Goal: Transaction & Acquisition: Subscribe to service/newsletter

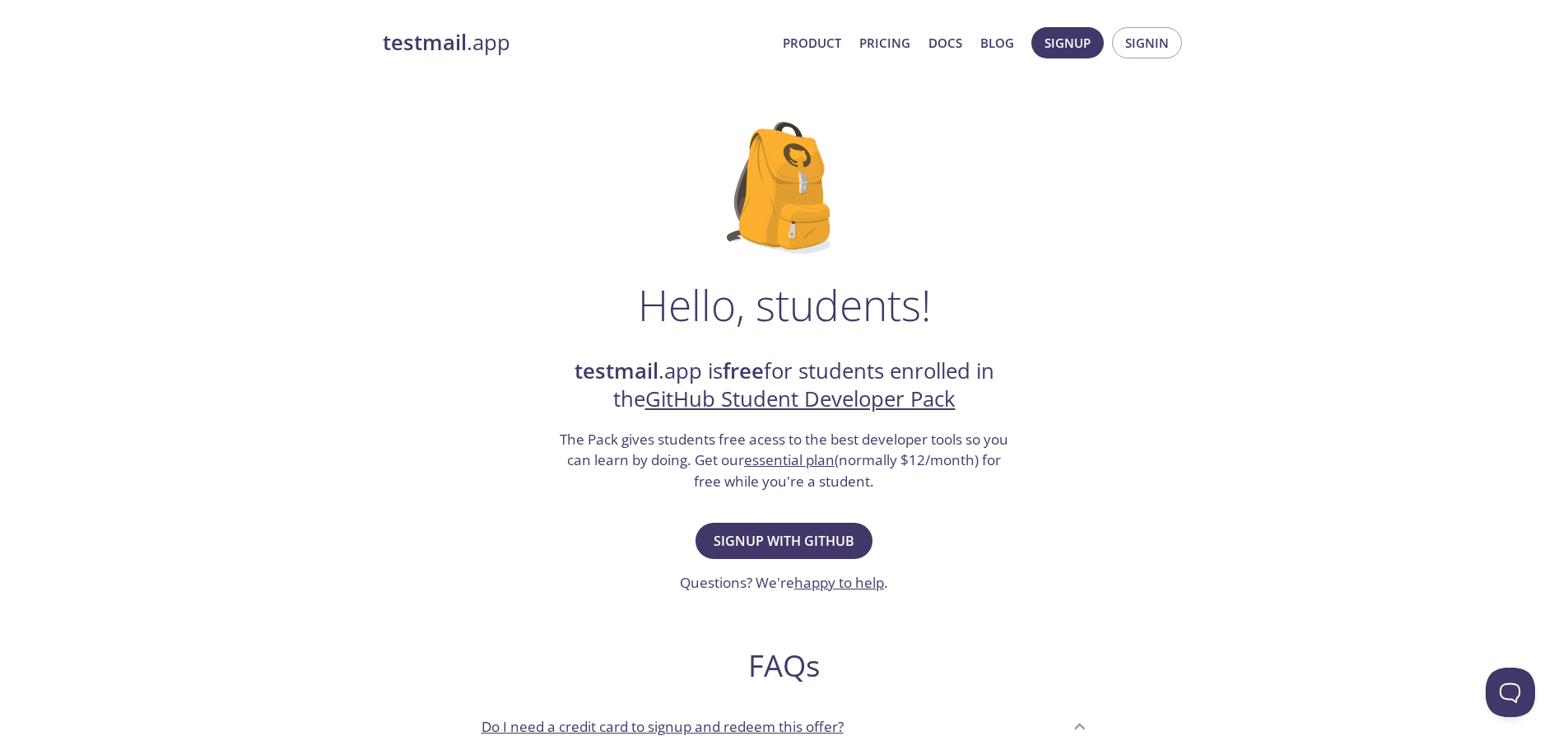
click at [535, 526] on div "Hello, students! testmail .app is free for students enrolled in the GitHub Stud…" at bounding box center [784, 597] width 803 height 1004
click at [742, 537] on span "Signup with GitHub" at bounding box center [784, 540] width 140 height 23
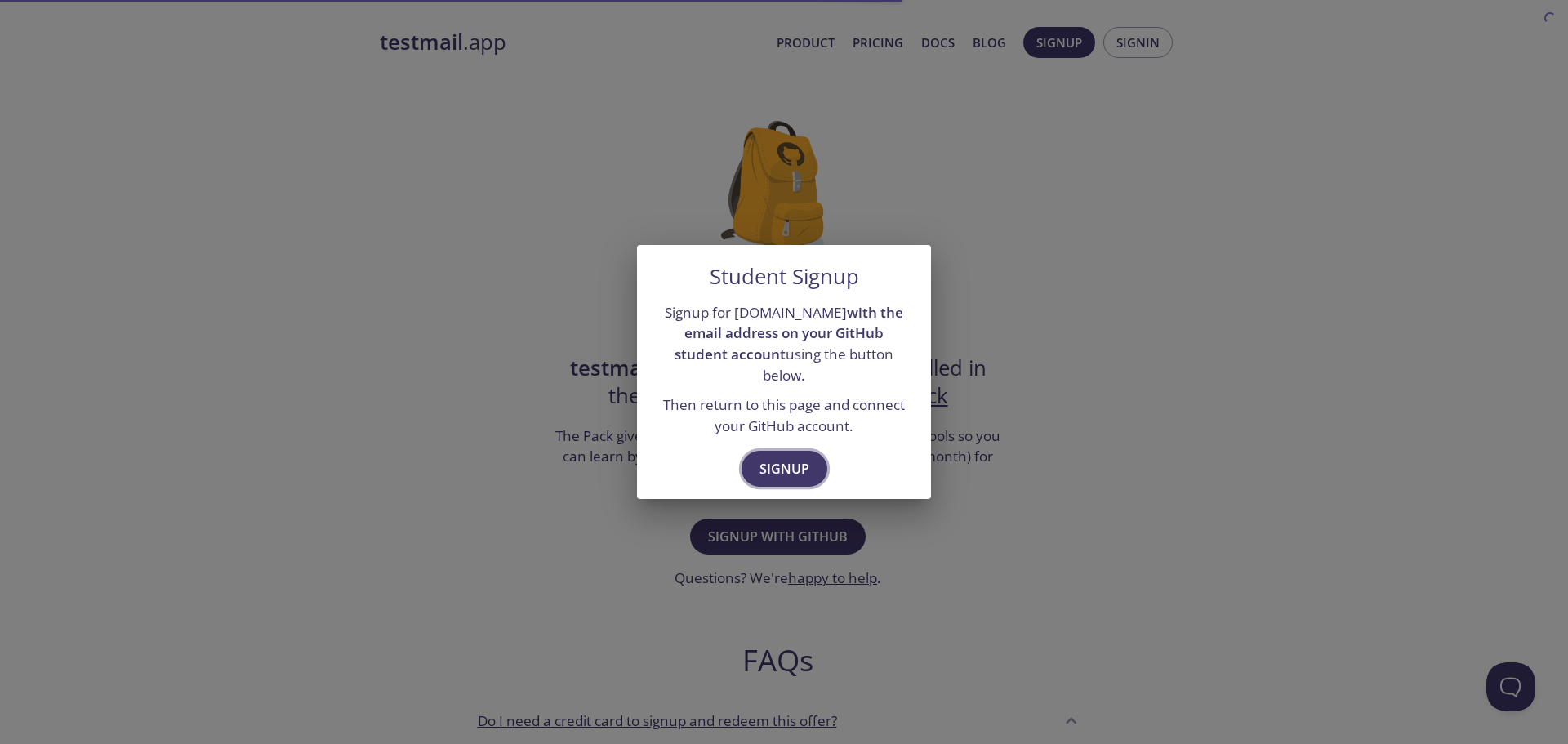
click at [782, 458] on span "Signup" at bounding box center [784, 468] width 50 height 23
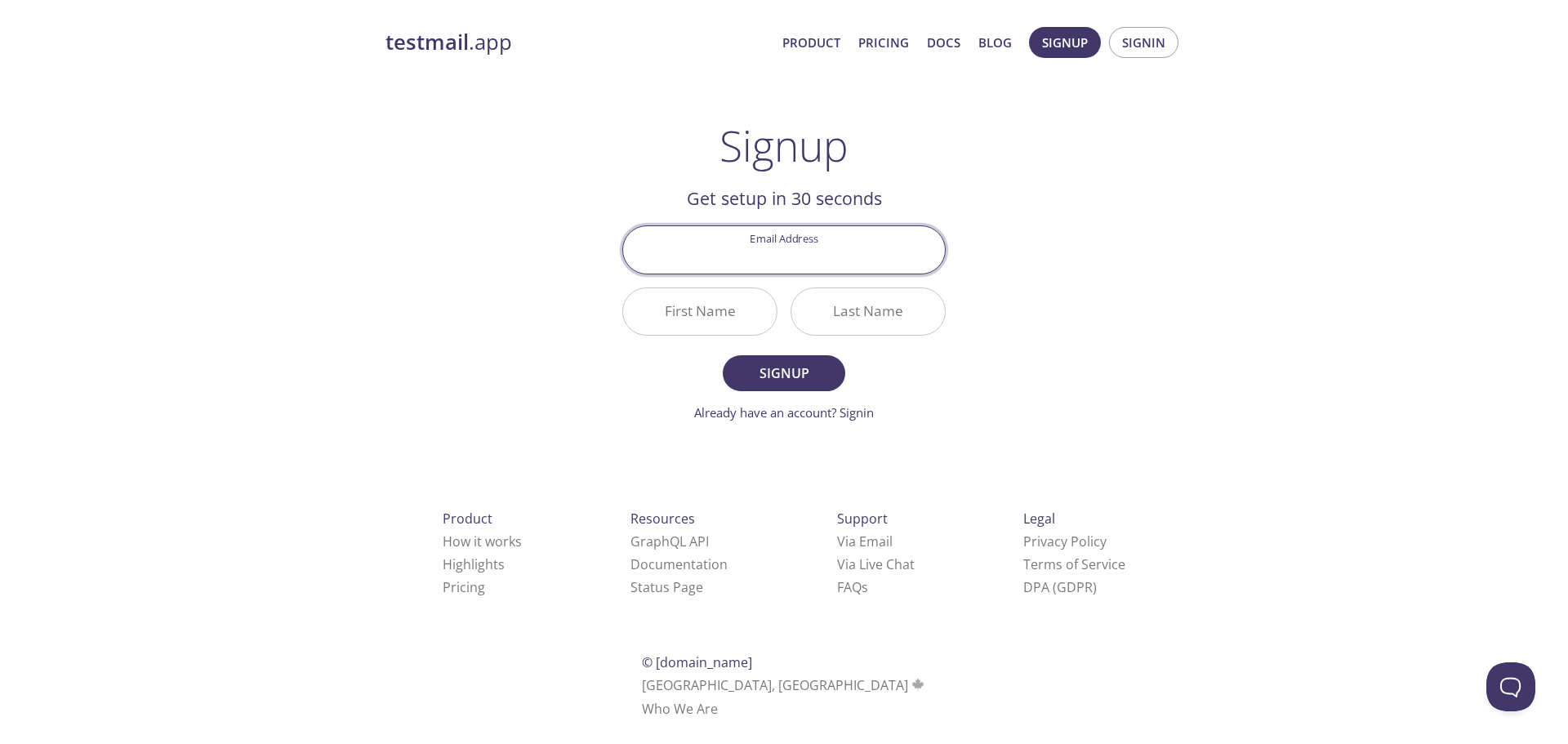
click at [791, 255] on input "Email Address" at bounding box center [784, 249] width 322 height 46
click at [1141, 241] on div "testmail .app Product Pricing Docs Blog Signup Signin Signup Get setup in 30 se…" at bounding box center [784, 391] width 836 height 749
click at [860, 44] on span "Product Pricing Docs Blog" at bounding box center [896, 43] width 247 height 39
click at [874, 45] on link "Pricing" at bounding box center [884, 43] width 51 height 21
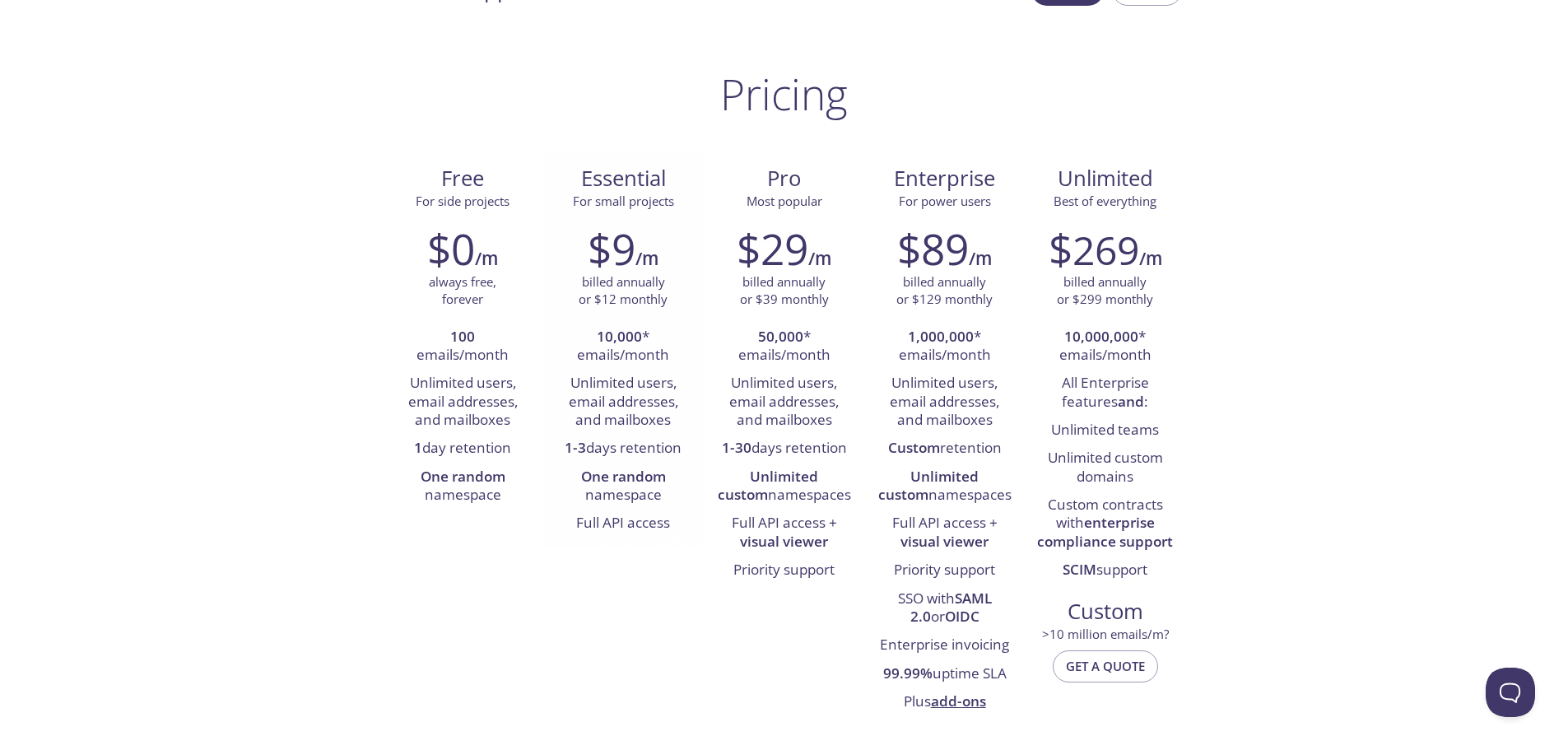
scroll to position [82, 0]
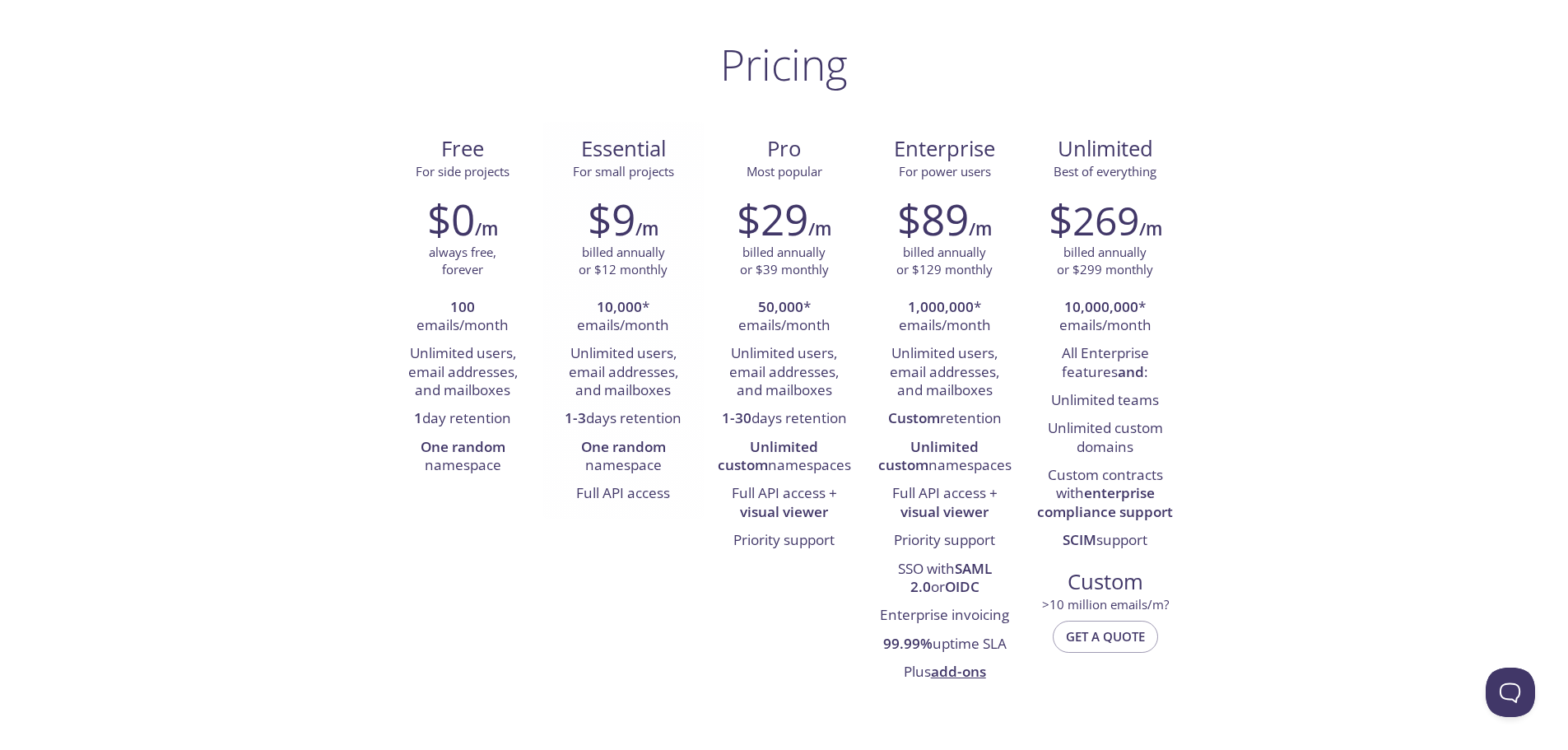
click at [635, 304] on strong "10,000" at bounding box center [619, 306] width 45 height 19
drag, startPoint x: 635, startPoint y: 304, endPoint x: 635, endPoint y: 326, distance: 22.0
click at [635, 326] on li "10,000 * emails/month" at bounding box center [623, 317] width 136 height 47
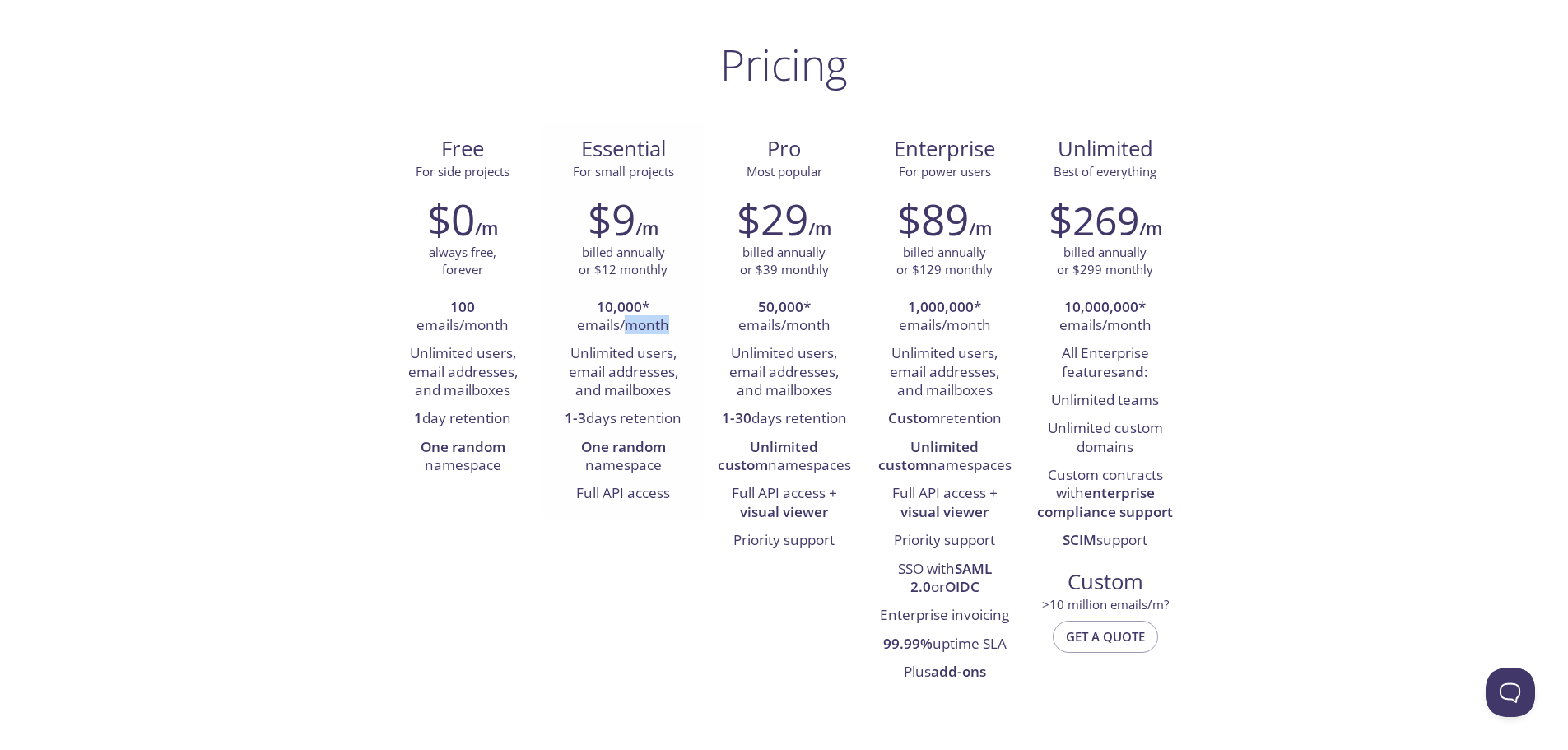
click at [635, 326] on li "10,000 * emails/month" at bounding box center [623, 317] width 136 height 47
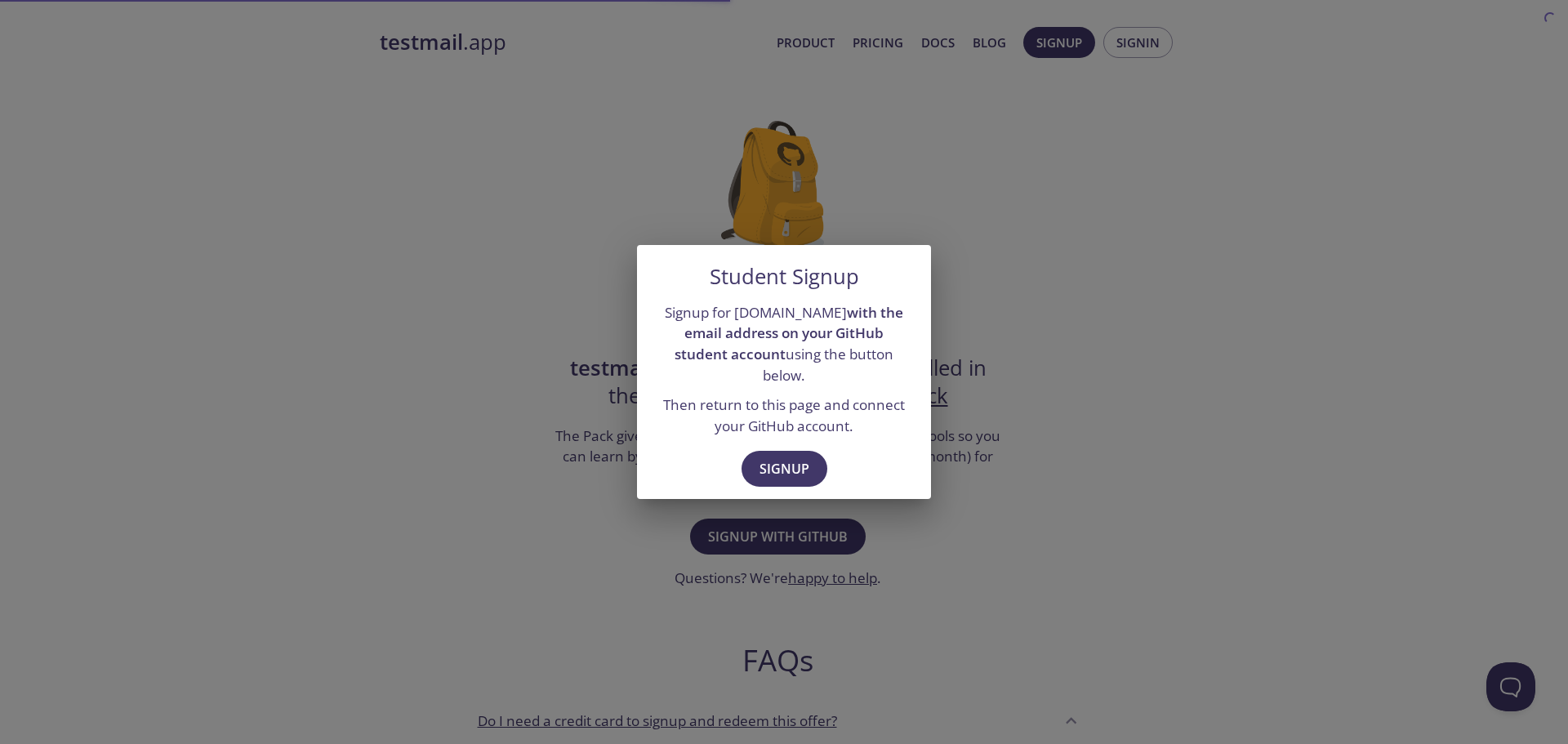
click at [273, 186] on div "Student Signup Signup for [DOMAIN_NAME] with the email address on your GitHub s…" at bounding box center [784, 372] width 1568 height 744
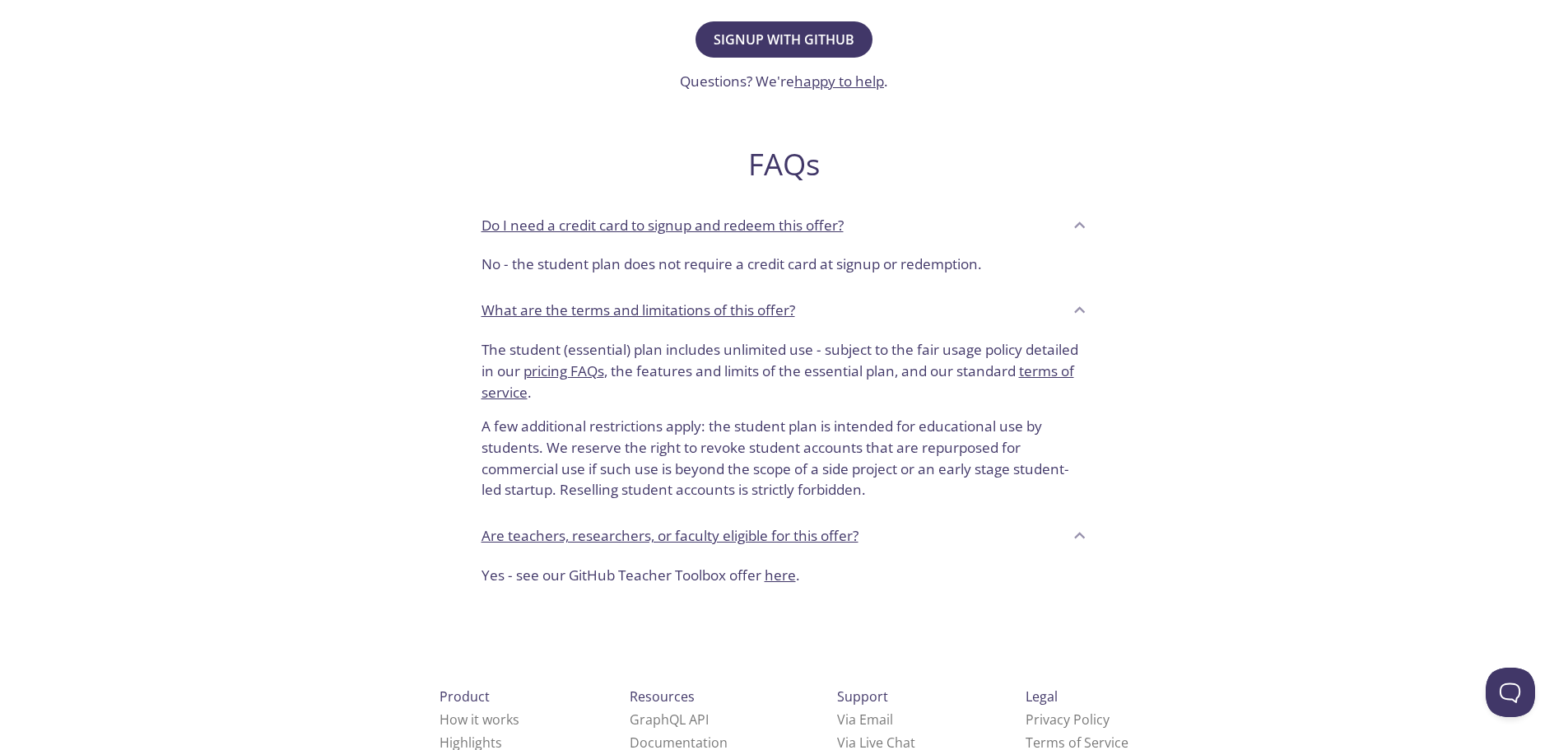
scroll to position [575, 0]
